Goal: Task Accomplishment & Management: Manage account settings

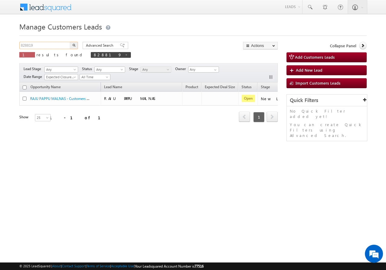
click at [43, 48] on input "828819" at bounding box center [45, 45] width 52 height 7
paste input "43334"
type input "843334"
click at [74, 45] on img "button" at bounding box center [73, 45] width 3 height 3
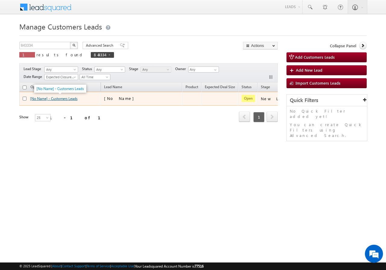
click at [41, 100] on link "[No Name] - Customers Leads" at bounding box center [53, 98] width 47 height 5
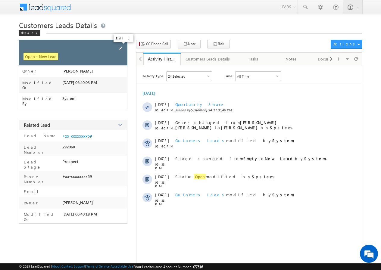
click at [121, 48] on span at bounding box center [120, 48] width 7 height 7
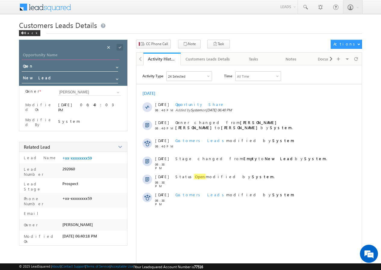
click at [60, 55] on input "Opportunity Name" at bounding box center [71, 56] width 98 height 8
type input "Vikas"
click at [121, 46] on span at bounding box center [120, 47] width 7 height 7
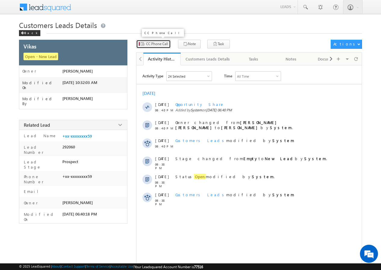
click at [157, 46] on span "CC Phone Call" at bounding box center [157, 43] width 22 height 5
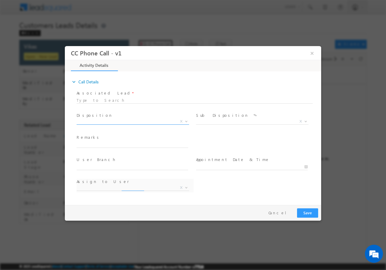
select select "Rose.Shyse+sgrl@leadsquared.com"
click at [98, 103] on span at bounding box center [189, 106] width 225 height 7
click at [96, 101] on div at bounding box center [195, 99] width 236 height 5
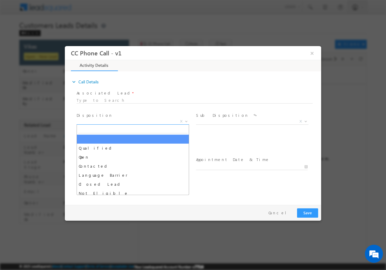
click at [101, 121] on span "X" at bounding box center [133, 121] width 112 height 6
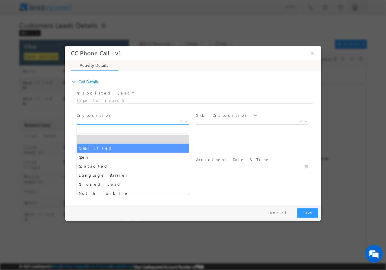
select select "Qualified"
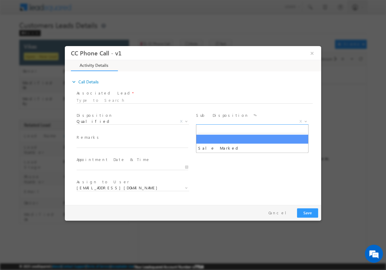
drag, startPoint x: 214, startPoint y: 121, endPoint x: 219, endPoint y: 128, distance: 7.7
click at [214, 121] on span "X" at bounding box center [252, 121] width 112 height 6
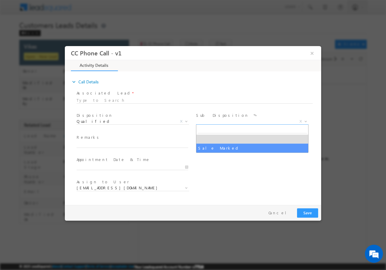
select select "Sale Marked"
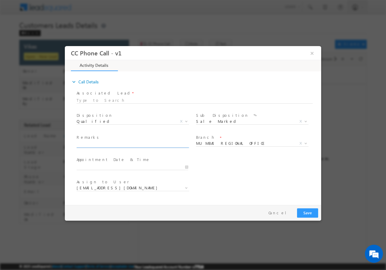
click at [99, 146] on input "text" at bounding box center [133, 145] width 112 height 6
paste input "843334//Website Tollfree//VIKAS//8126922659//extension // loan req-20L// self e…"
type input "843334//Website Tollfree//VIKAS//8126922659//extension // loan req-20L// self e…"
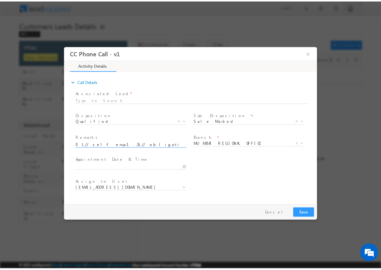
scroll to position [0, 0]
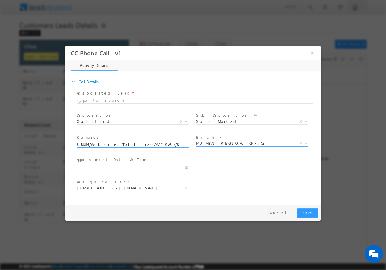
click at [241, 143] on span "MUMBAI REGIONAL OFFICE" at bounding box center [245, 142] width 98 height 5
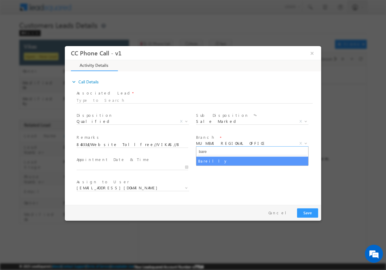
type input "bare"
select select "Bareilly"
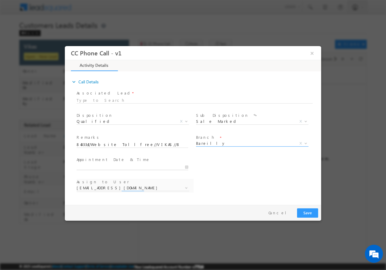
type input "09/08/2025 10:31 AM"
click at [184, 167] on input "09/08/2025 10:31 AM" at bounding box center [133, 167] width 112 height 6
select select "abhishek.sharma3@sgrlimited.in"
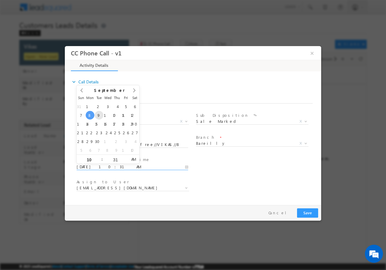
type input "09/09/2025 10:31 AM"
click at [114, 160] on input "31" at bounding box center [115, 160] width 25 height 4
type input "00"
type input "09/09/2025 10:00 AM"
click at [260, 182] on div "Assign to User * abhishek.sharma3@sgrlimited.in abhishek.yadav1@sgrlimited.in a…" at bounding box center [198, 189] width 246 height 22
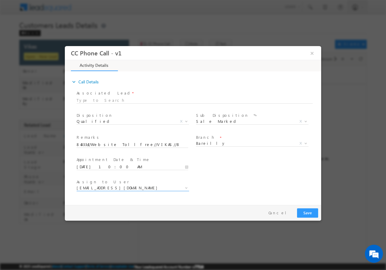
click at [106, 189] on span "abhishek.sharma3@sgrlimited.in" at bounding box center [126, 187] width 98 height 5
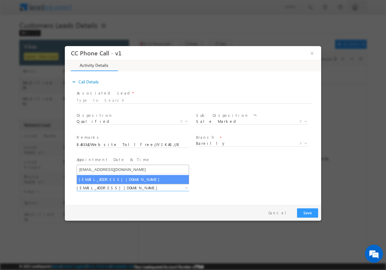
type input "abhishek.yadav1@sgrlimited.in"
select select "abhishek.yadav1@sgrlimited.in"
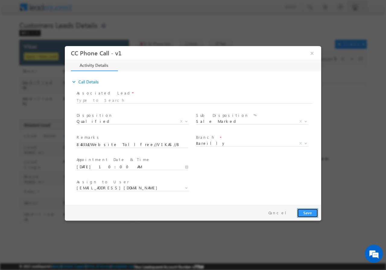
click at [308, 214] on button "Save" at bounding box center [307, 212] width 21 height 9
